Goal: Understand process/instructions: Learn how to perform a task or action

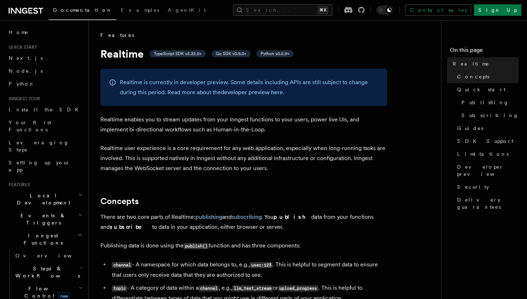
click at [78, 192] on icon "button" at bounding box center [80, 195] width 5 height 6
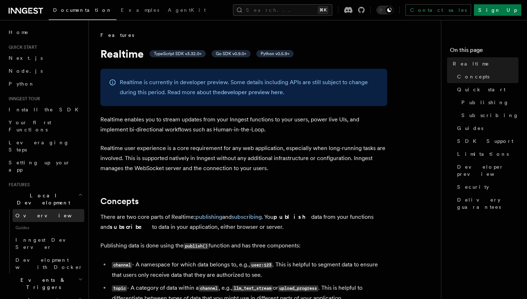
click at [51, 209] on link "Overview" at bounding box center [49, 215] width 72 height 13
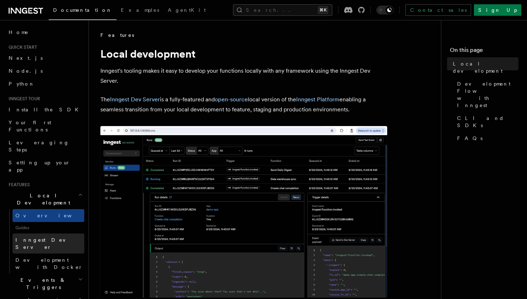
click at [49, 237] on span "Inngest Dev Server" at bounding box center [45, 243] width 61 height 13
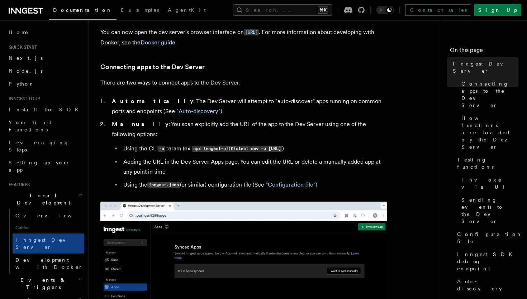
scroll to position [210, 0]
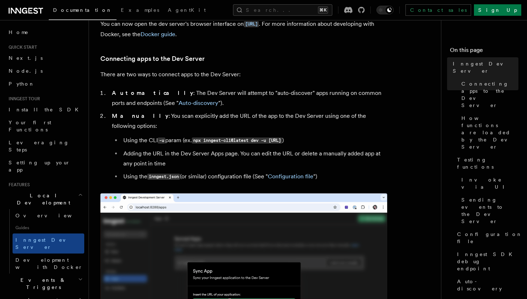
drag, startPoint x: 110, startPoint y: 180, endPoint x: 186, endPoint y: 181, distance: 76.0
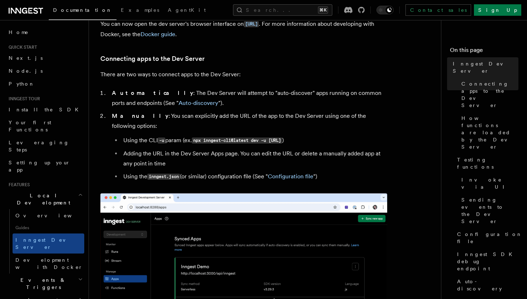
copy span "npx inngest-cli@latest dev"
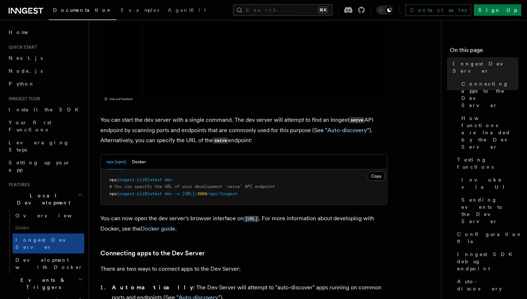
click at [111, 197] on pre "npx inngest-cli@latest dev # You can specify the URL of your development `serve…" at bounding box center [244, 187] width 286 height 35
drag, startPoint x: 110, startPoint y: 196, endPoint x: 282, endPoint y: 192, distance: 172.8
click at [282, 192] on pre "npx inngest-cli@latest dev # You can specify the URL of your development `serve…" at bounding box center [244, 187] width 286 height 35
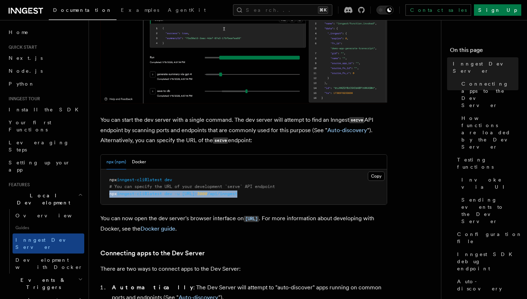
copy span "npx inngest-cli@latest dev -u http://localhost: 3000 /api/inngest"
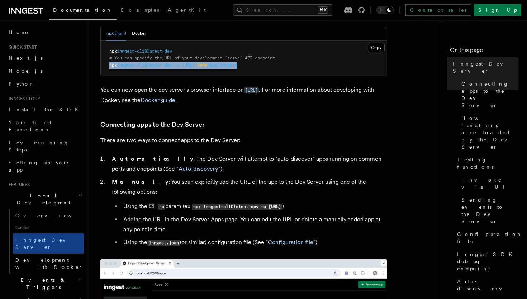
scroll to position [340, 0]
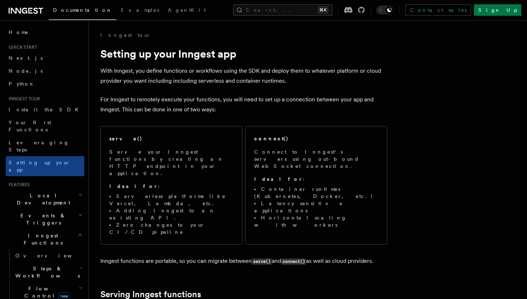
scroll to position [15, 0]
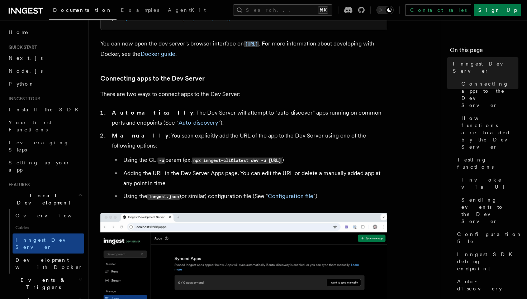
scroll to position [425, 0]
